Goal: Task Accomplishment & Management: Complete application form

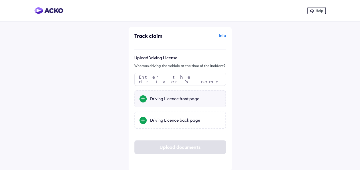
click at [142, 97] on div at bounding box center [142, 98] width 7 height 7
click at [0, 0] on input "Driving Licence front page" at bounding box center [0, 0] width 0 height 0
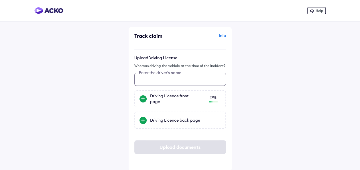
click at [154, 80] on input "text" at bounding box center [180, 79] width 92 height 13
type input "*"
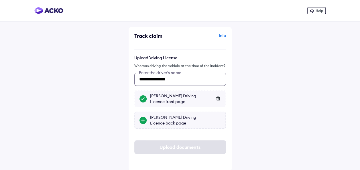
type input "**********"
click at [170, 122] on div "[PERSON_NAME] Driving Licence back page" at bounding box center [185, 119] width 71 height 11
click at [0, 0] on input "[PERSON_NAME] Driving Licence back page" at bounding box center [0, 0] width 0 height 0
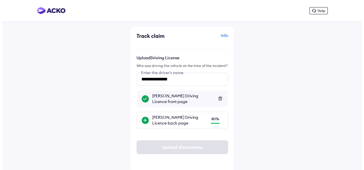
scroll to position [1, 0]
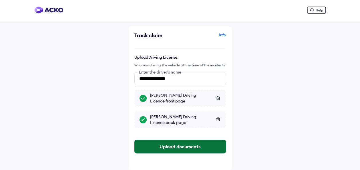
click at [180, 146] on button "Upload documents" at bounding box center [180, 147] width 92 height 14
